Goal: Task Accomplishment & Management: Use online tool/utility

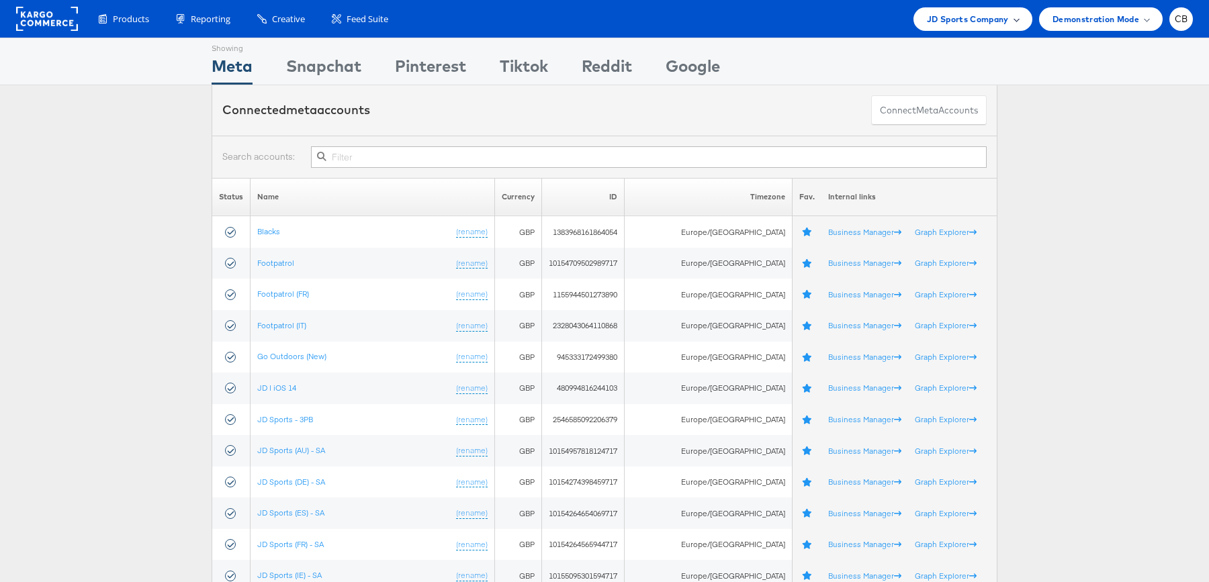
click at [1009, 20] on div "JD Sports Company" at bounding box center [973, 19] width 92 height 14
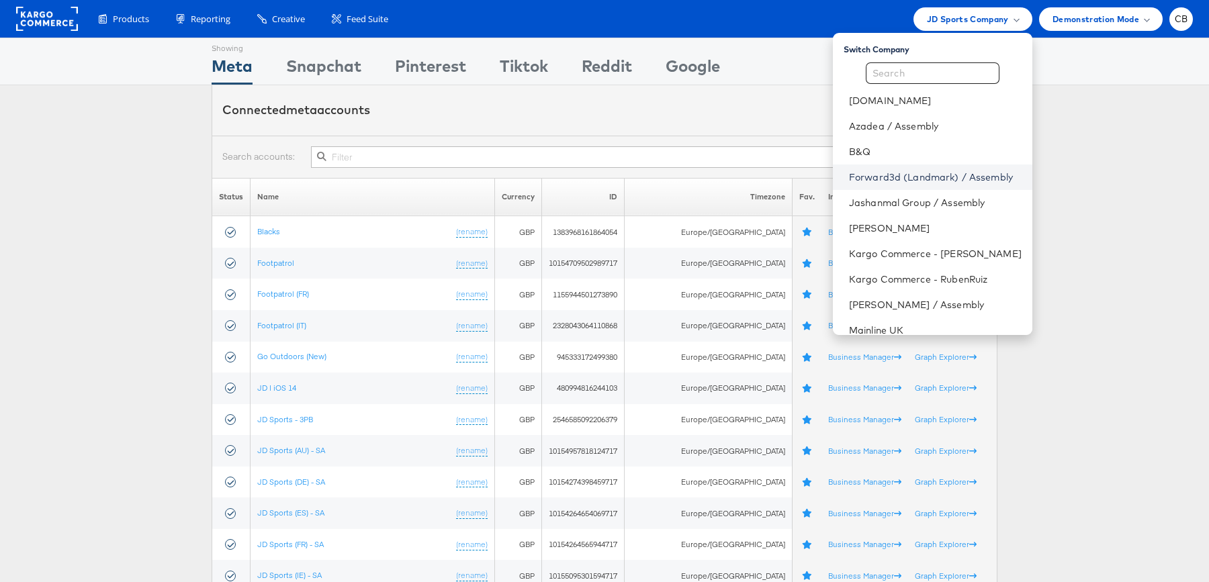
click at [957, 183] on link "Forward3d (Landmark) / Assembly" at bounding box center [935, 177] width 173 height 13
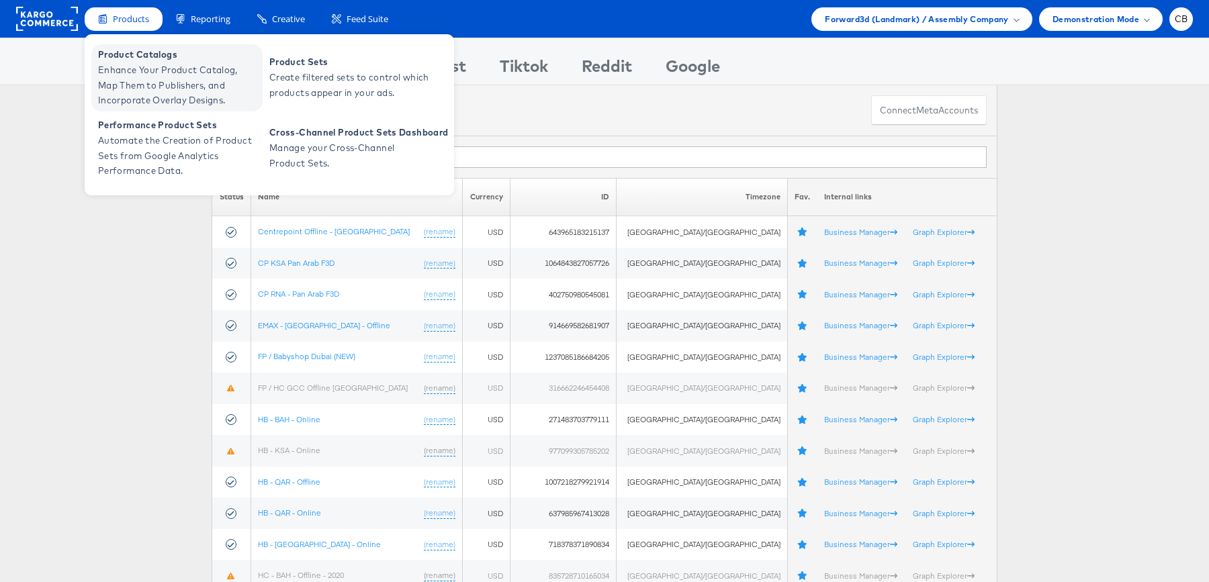
click at [128, 79] on span "Enhance Your Product Catalog, Map Them to Publishers, and Incorporate Overlay D…" at bounding box center [178, 85] width 161 height 46
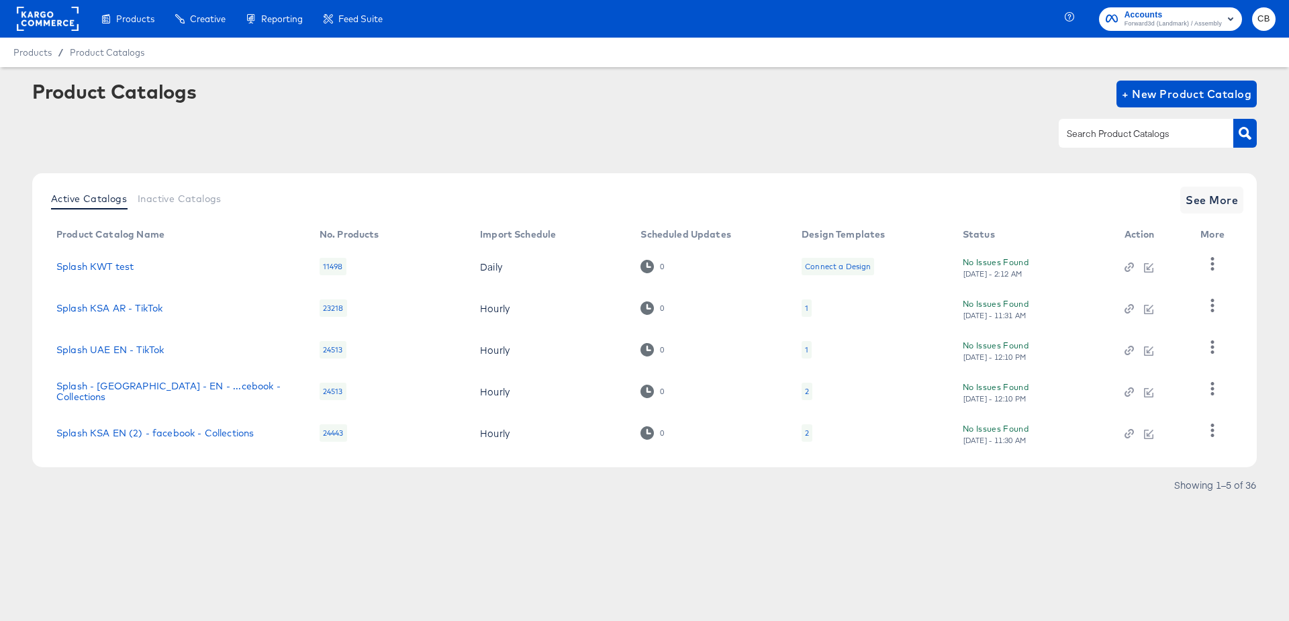
click at [1077, 140] on input "text" at bounding box center [1135, 133] width 143 height 15
type input "splash"
click at [1208, 205] on span "See More" at bounding box center [1212, 200] width 52 height 19
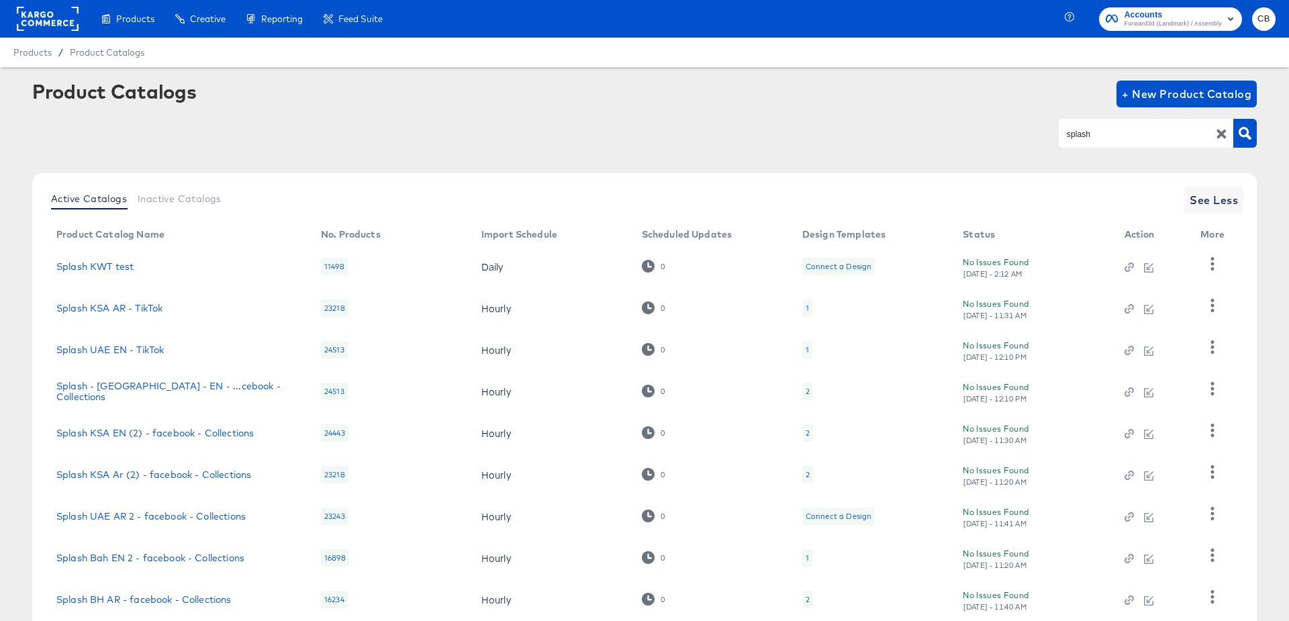
scroll to position [129, 0]
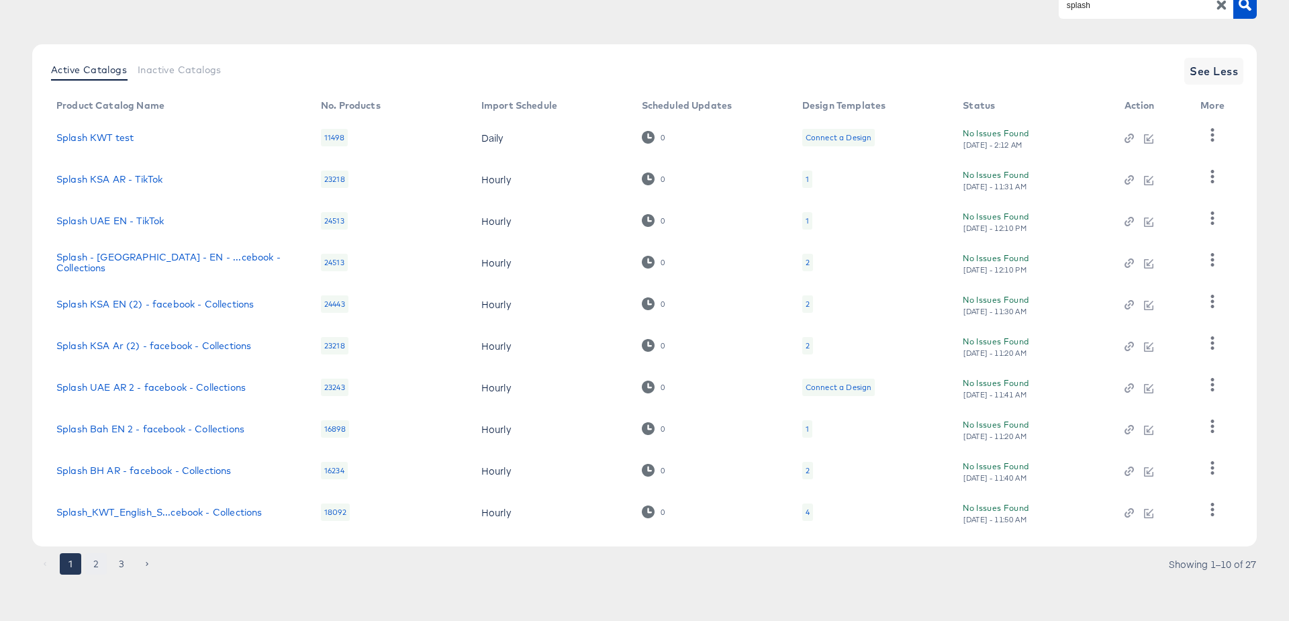
click at [99, 563] on button "2" at bounding box center [95, 563] width 21 height 21
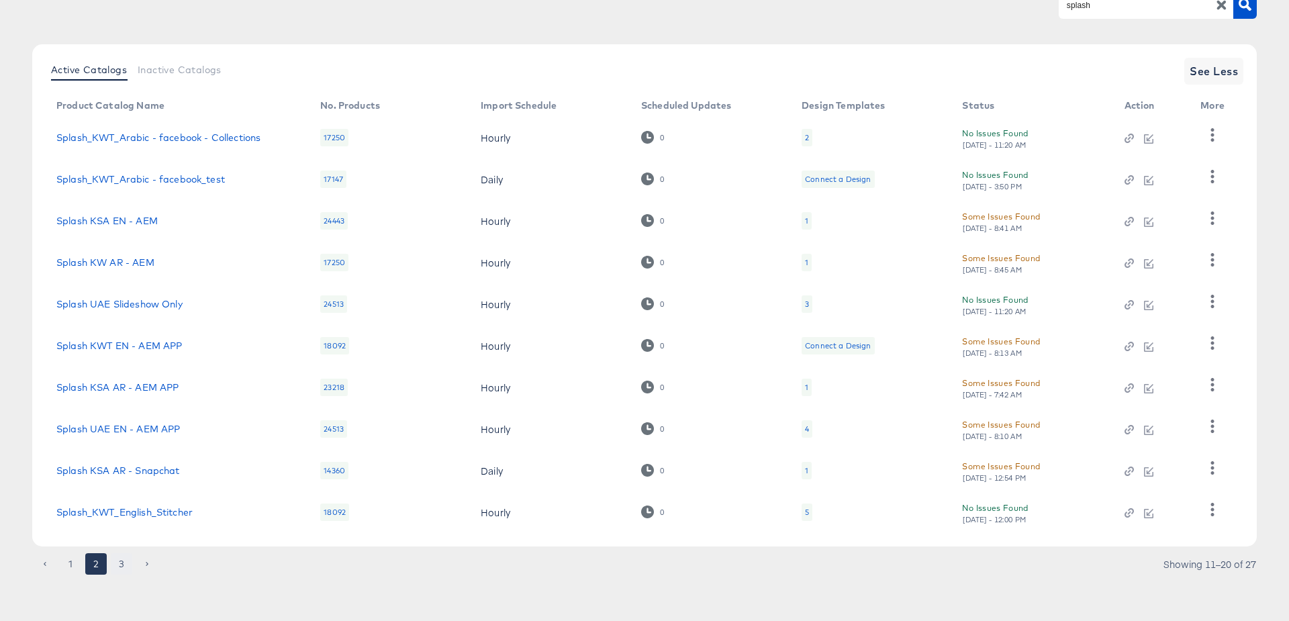
click at [121, 563] on button "3" at bounding box center [121, 563] width 21 height 21
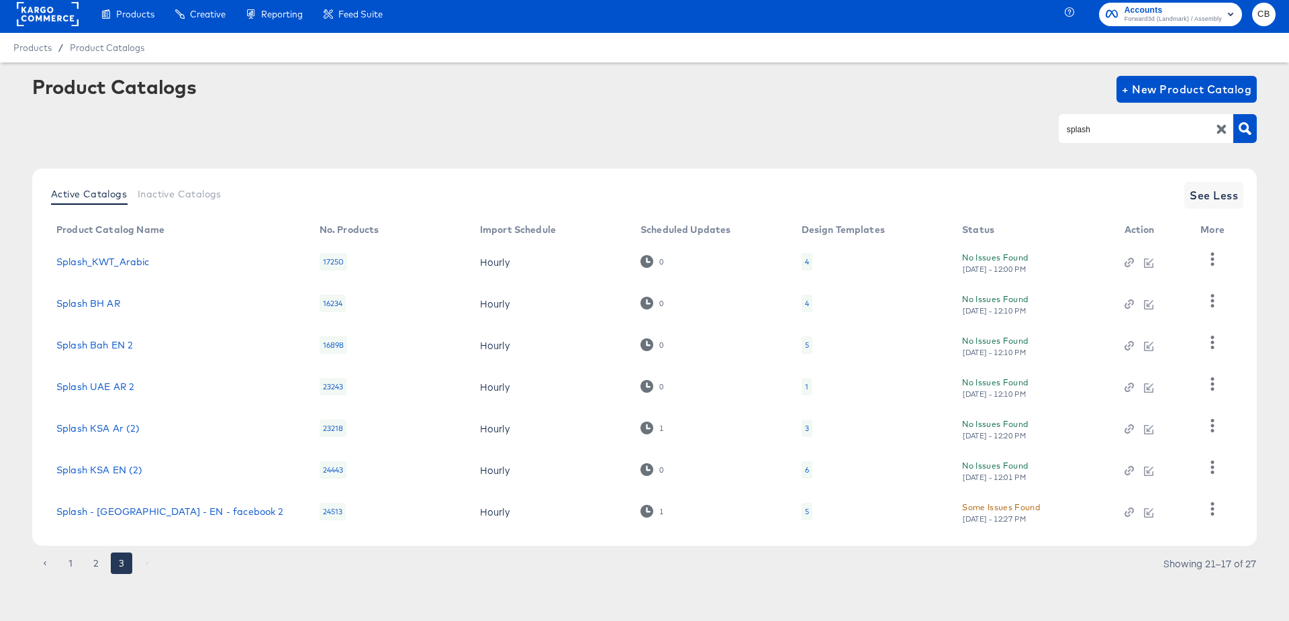
scroll to position [4, 0]
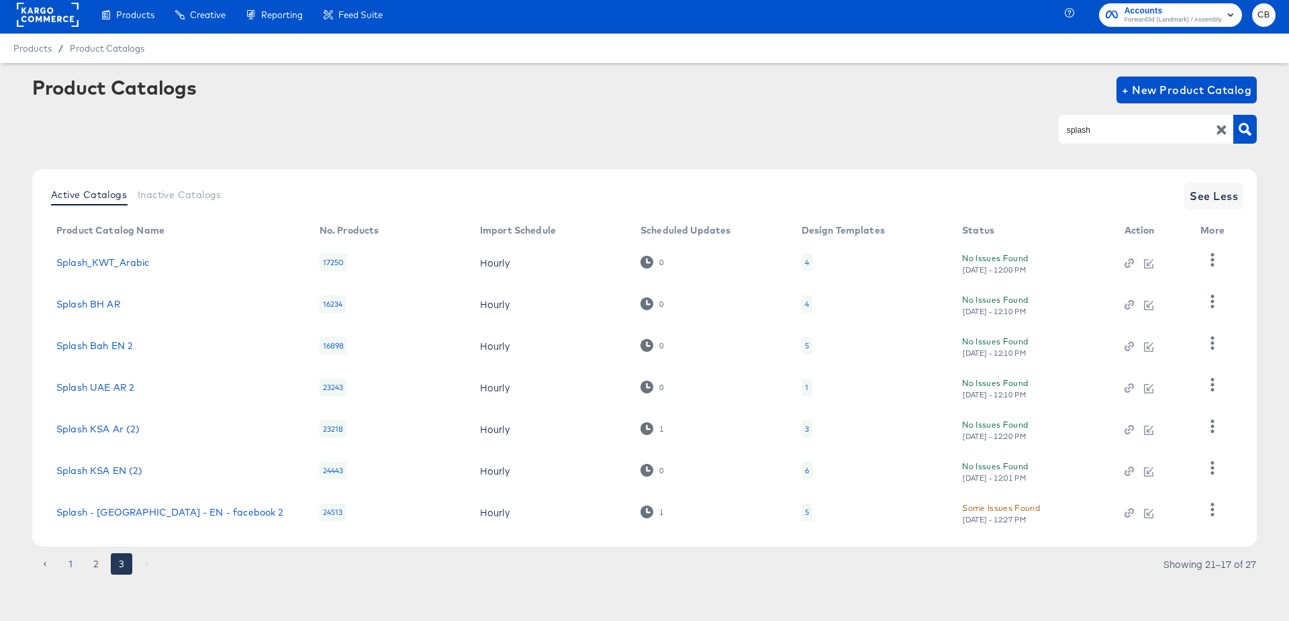
click at [810, 514] on div "5" at bounding box center [807, 512] width 11 height 17
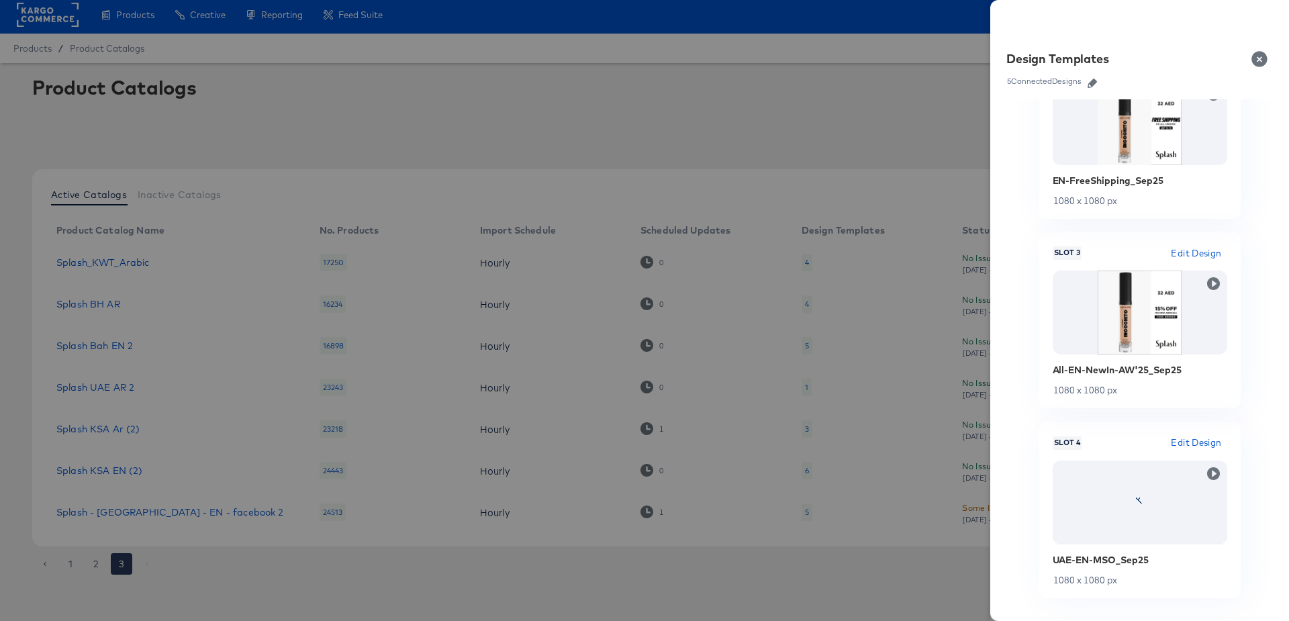
scroll to position [482, 0]
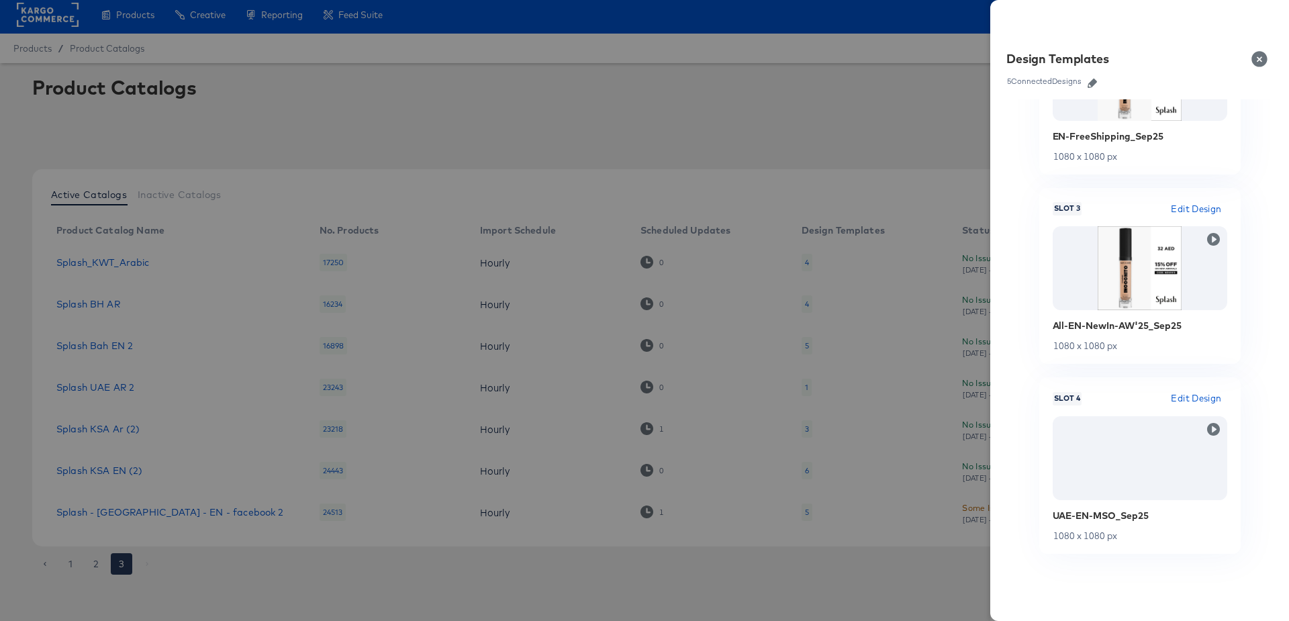
click at [1257, 61] on button "Close" at bounding box center [1263, 59] width 38 height 38
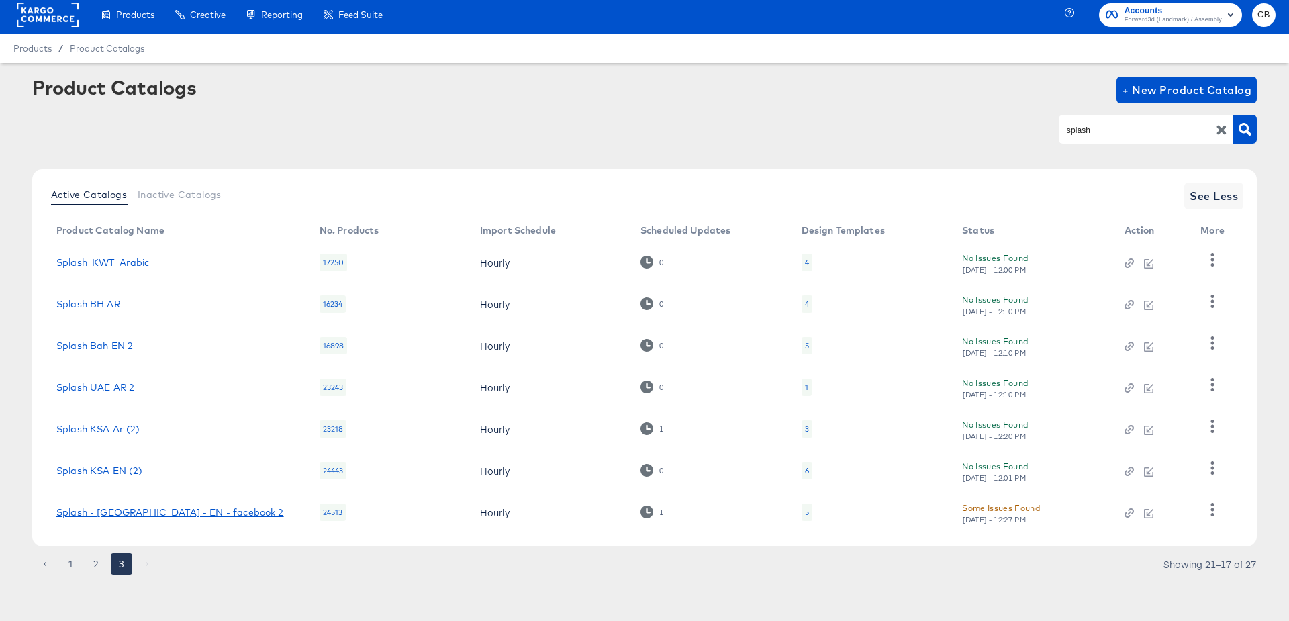
click at [142, 516] on link "Splash - UAE - EN - facebook 2" at bounding box center [170, 512] width 228 height 11
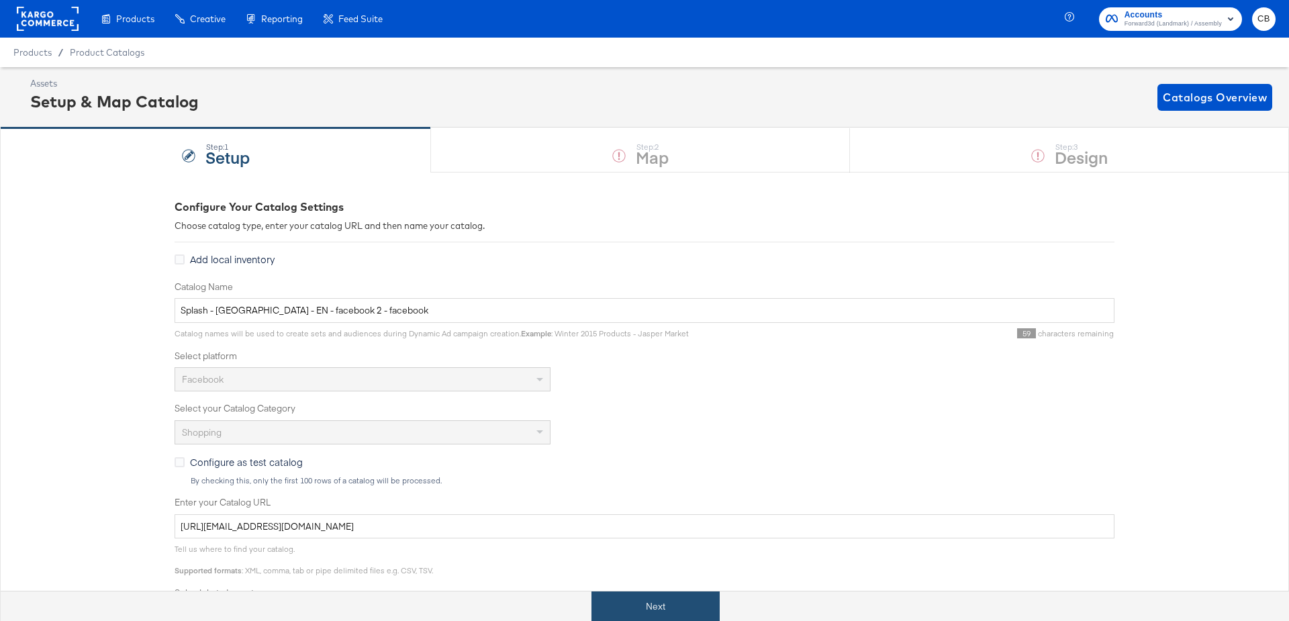
click at [653, 598] on button "Next" at bounding box center [656, 607] width 128 height 30
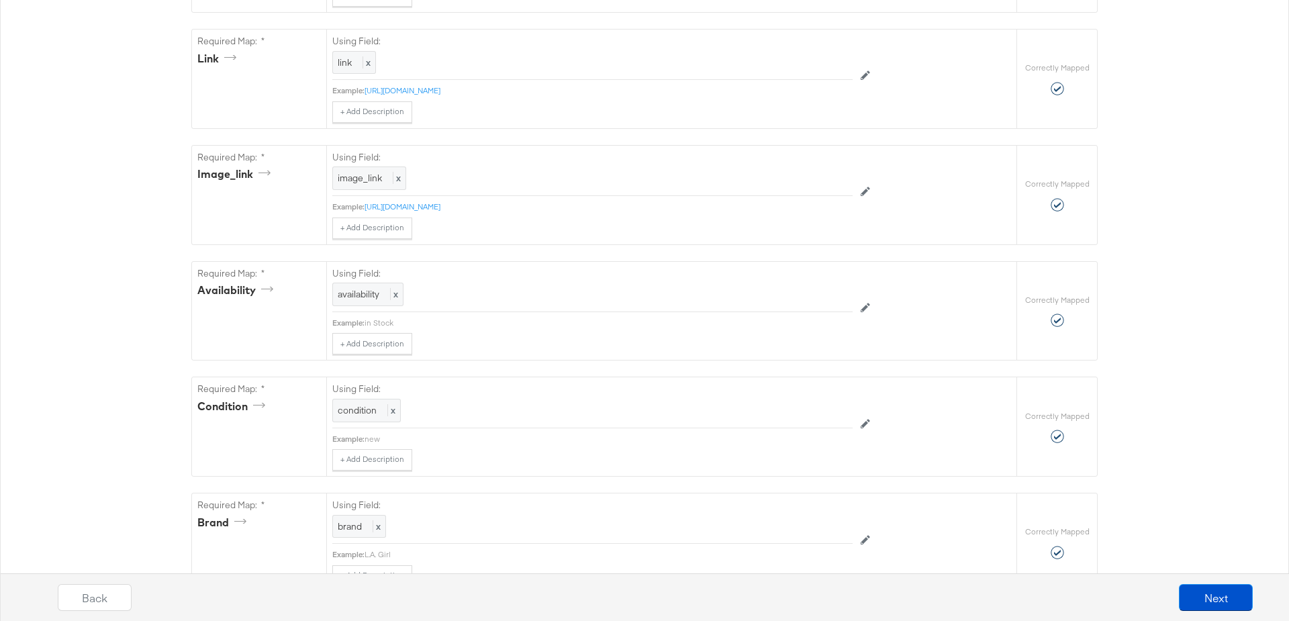
scroll to position [774, 0]
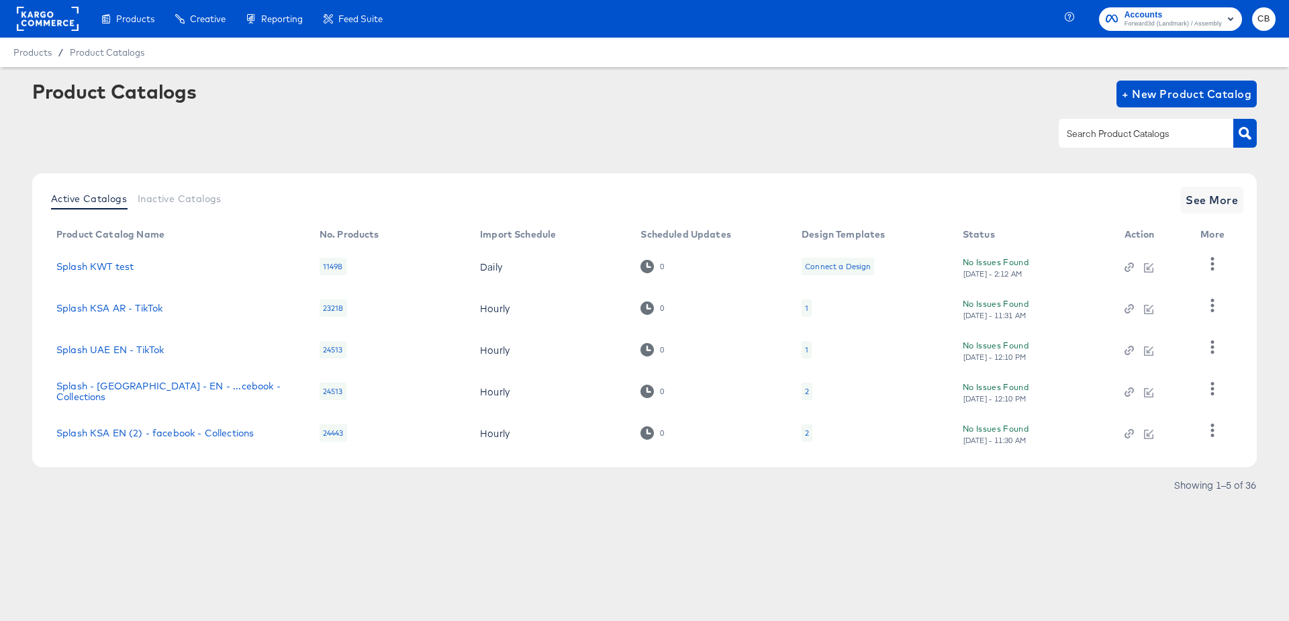
click at [1082, 137] on input "text" at bounding box center [1135, 133] width 143 height 15
type input "UAE"
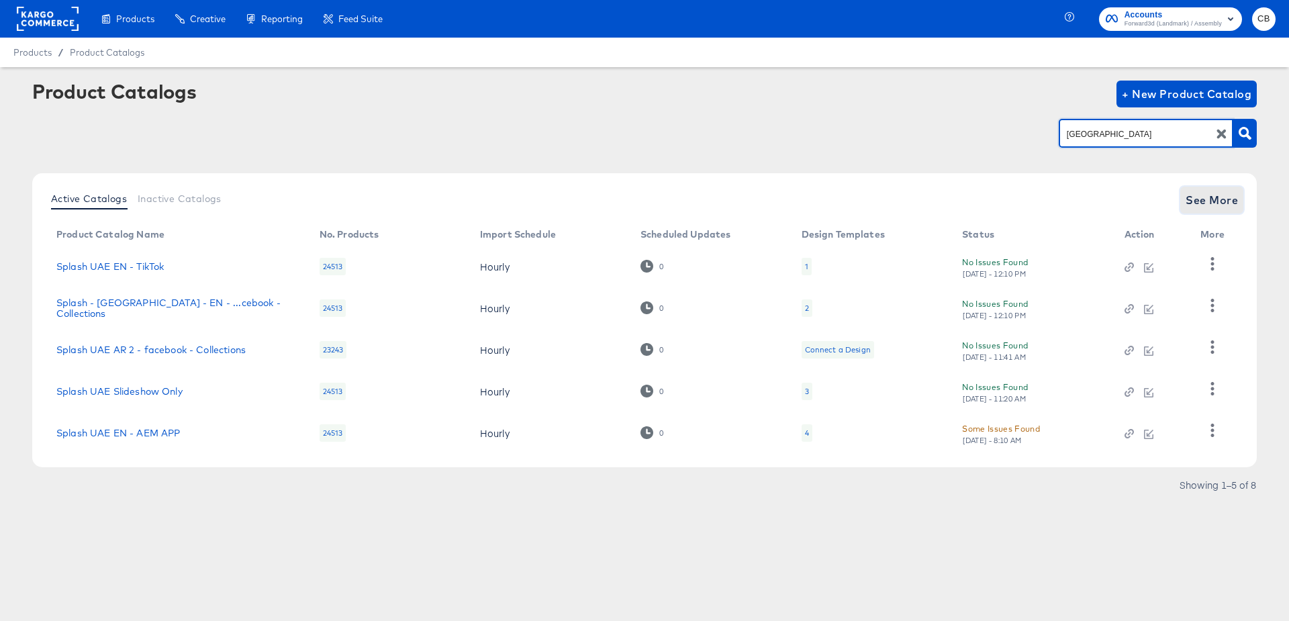
click at [1212, 202] on span "See More" at bounding box center [1212, 200] width 52 height 19
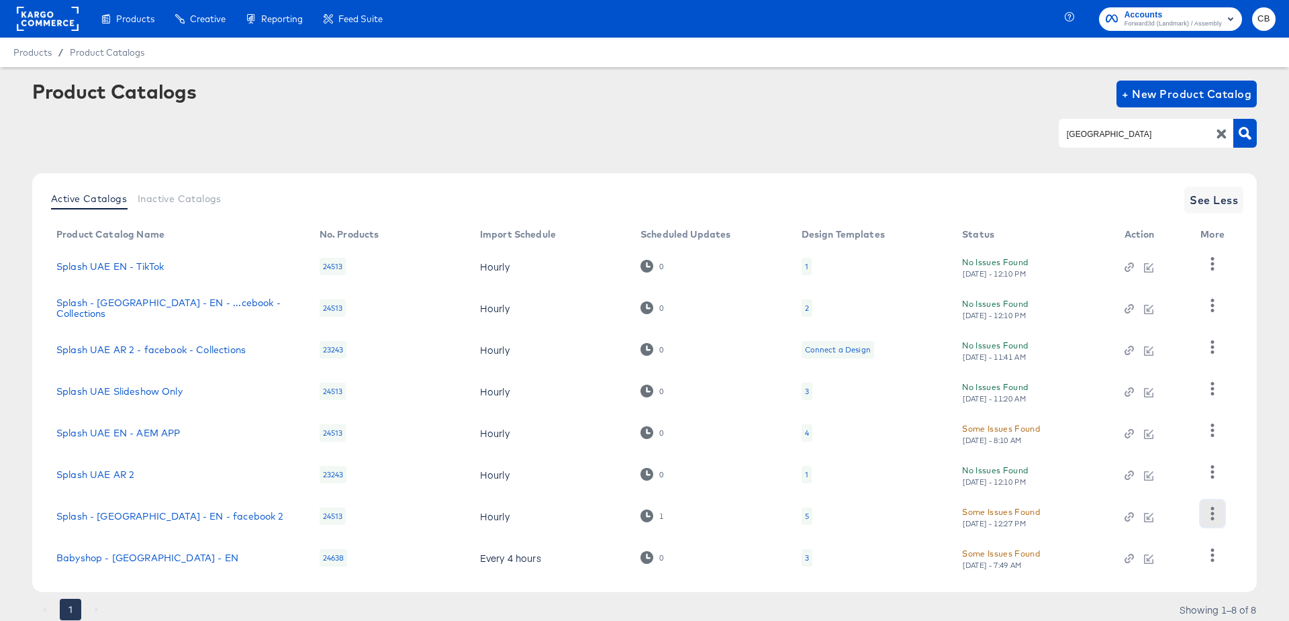
click at [1213, 515] on icon "button" at bounding box center [1212, 513] width 13 height 13
click at [1121, 443] on div "HUD Checks (Internal)" at bounding box center [1158, 446] width 134 height 21
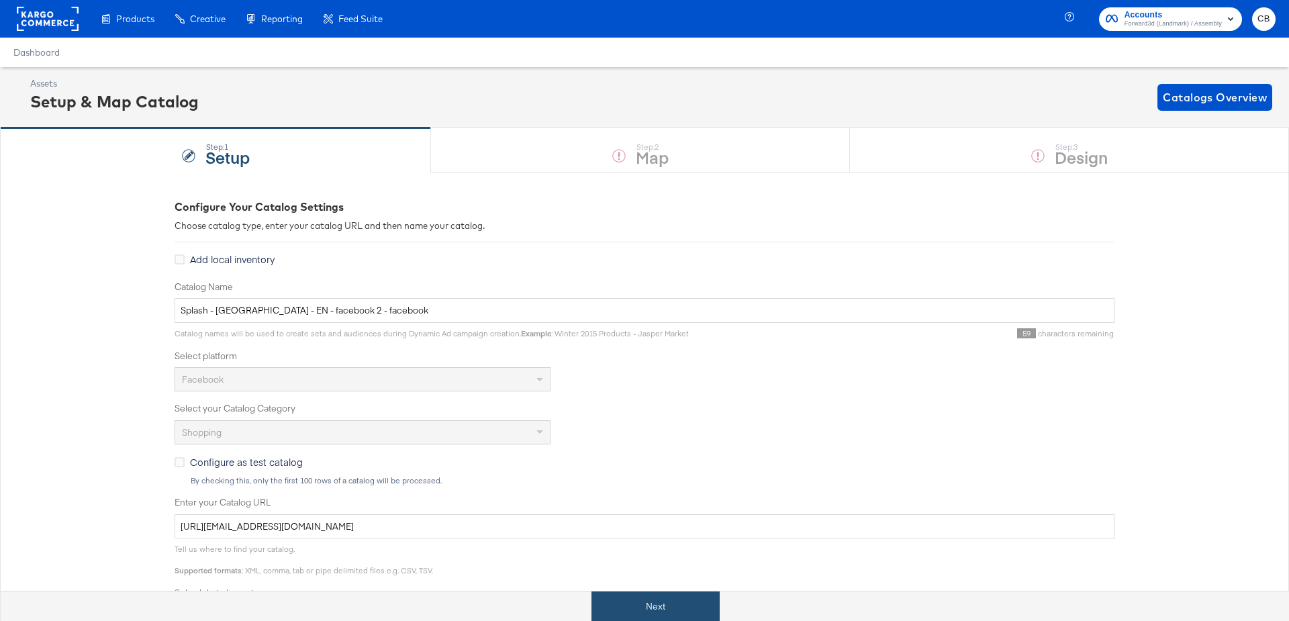
click at [615, 594] on button "Next" at bounding box center [656, 607] width 128 height 30
